Goal: Transaction & Acquisition: Purchase product/service

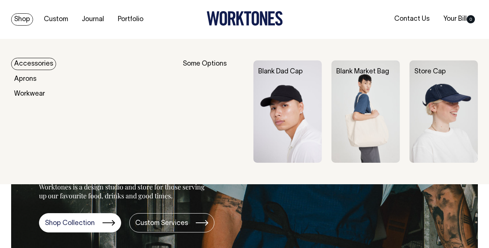
click at [36, 63] on link "Accessories" at bounding box center [33, 64] width 45 height 12
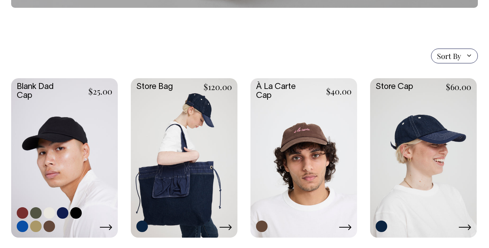
click at [50, 130] on link at bounding box center [64, 157] width 107 height 159
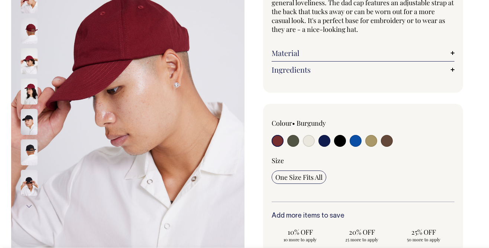
scroll to position [123, 0]
